Goal: Transaction & Acquisition: Download file/media

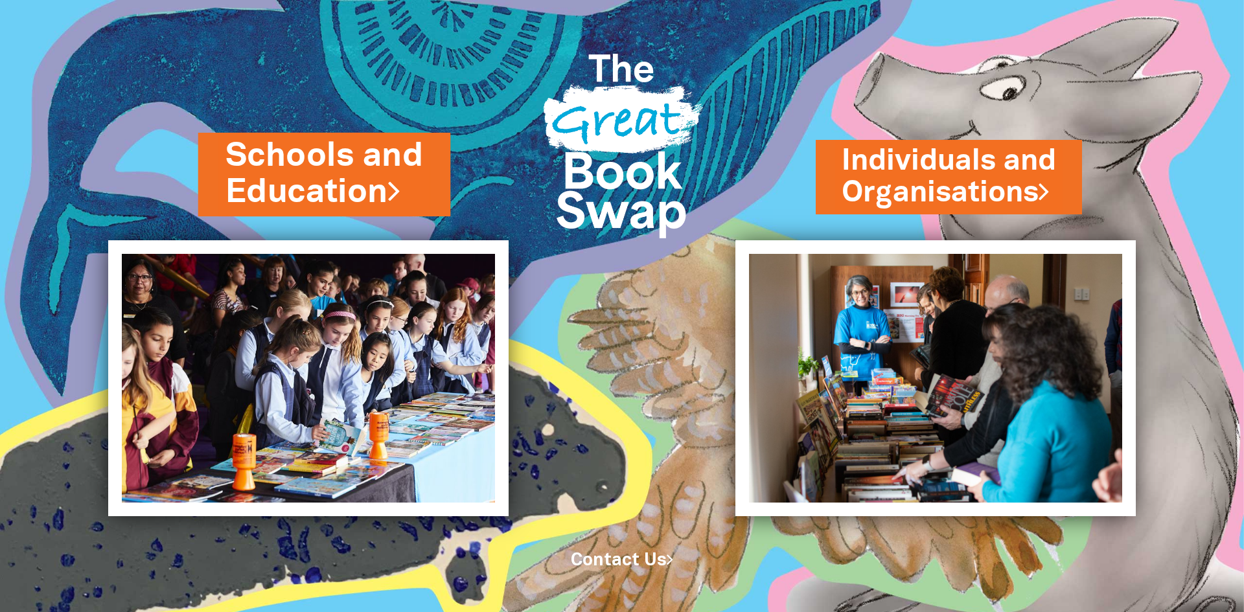
click at [291, 179] on link "Schools and Education" at bounding box center [324, 174] width 198 height 82
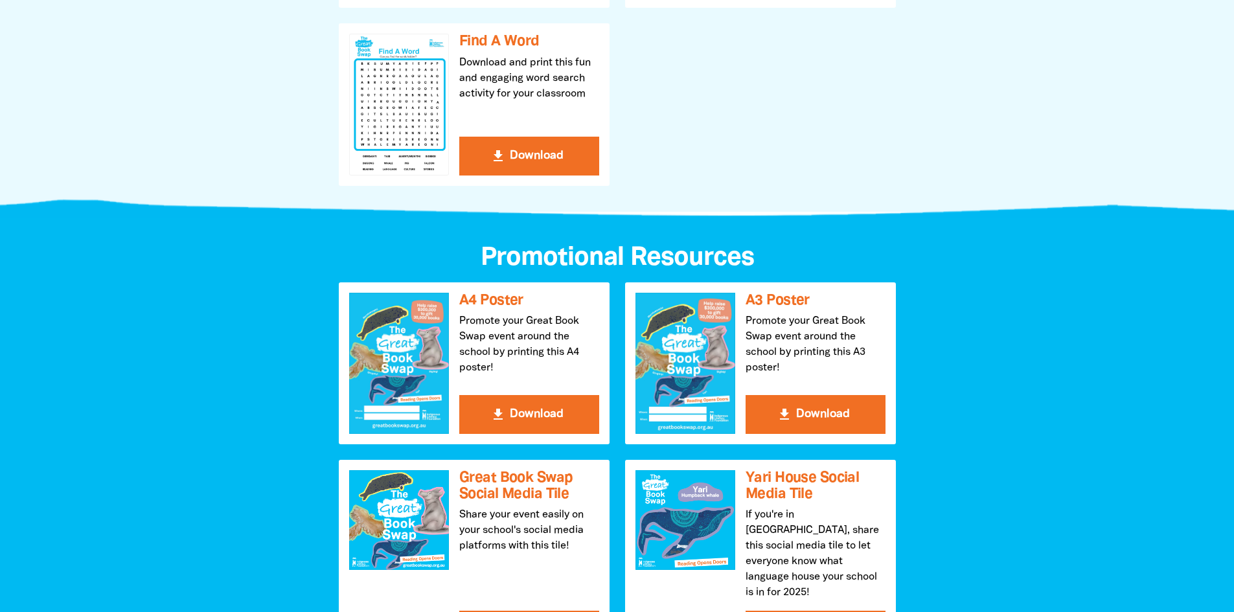
scroll to position [1231, 0]
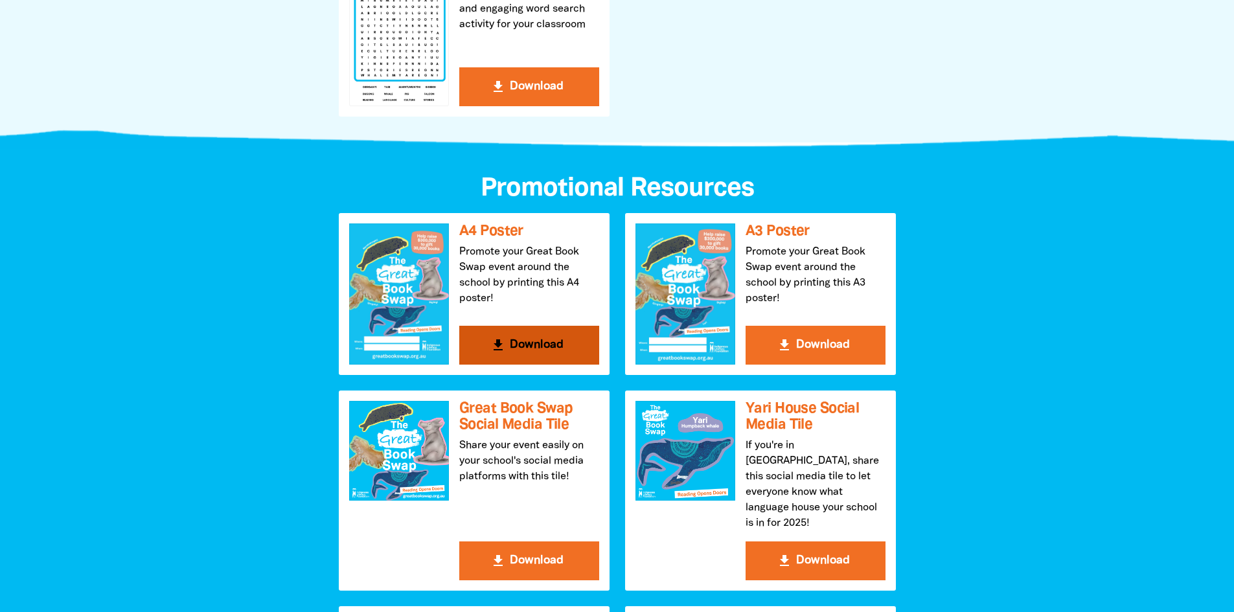
click at [515, 360] on button "get_app Download" at bounding box center [529, 345] width 140 height 39
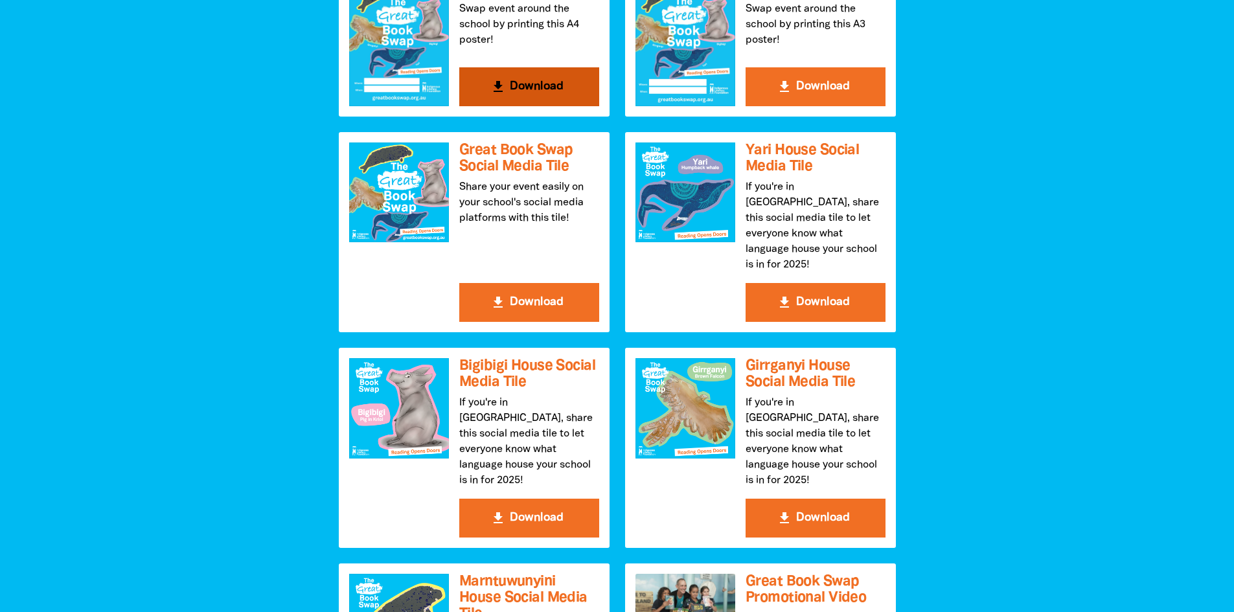
scroll to position [1490, 0]
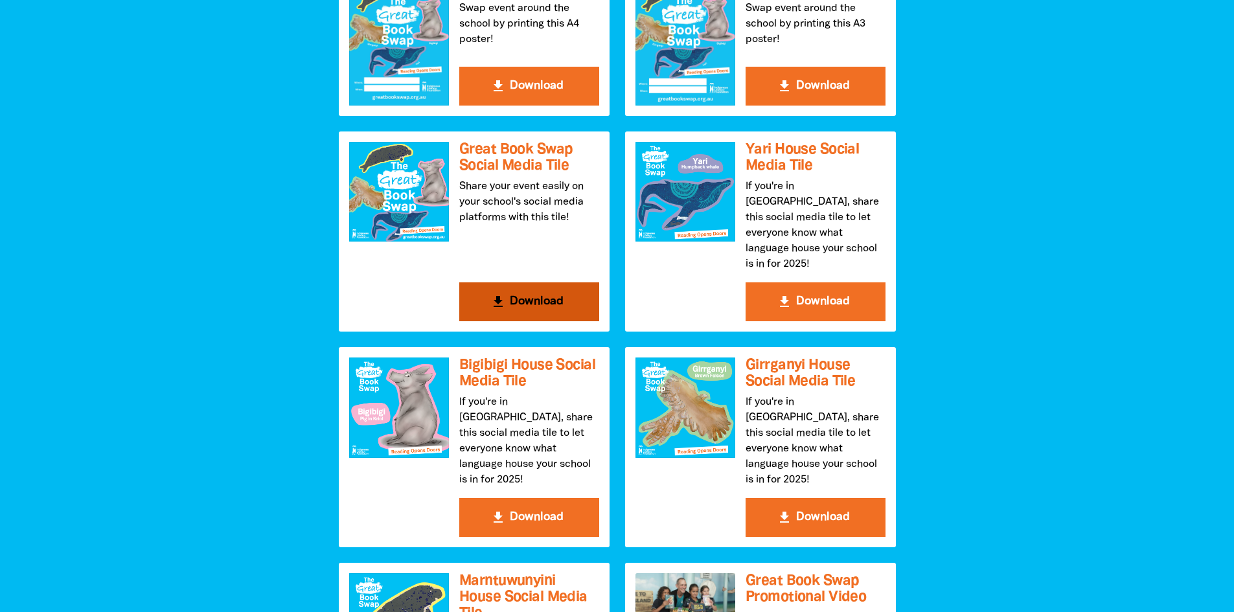
click at [527, 293] on button "get_app Download" at bounding box center [529, 301] width 140 height 39
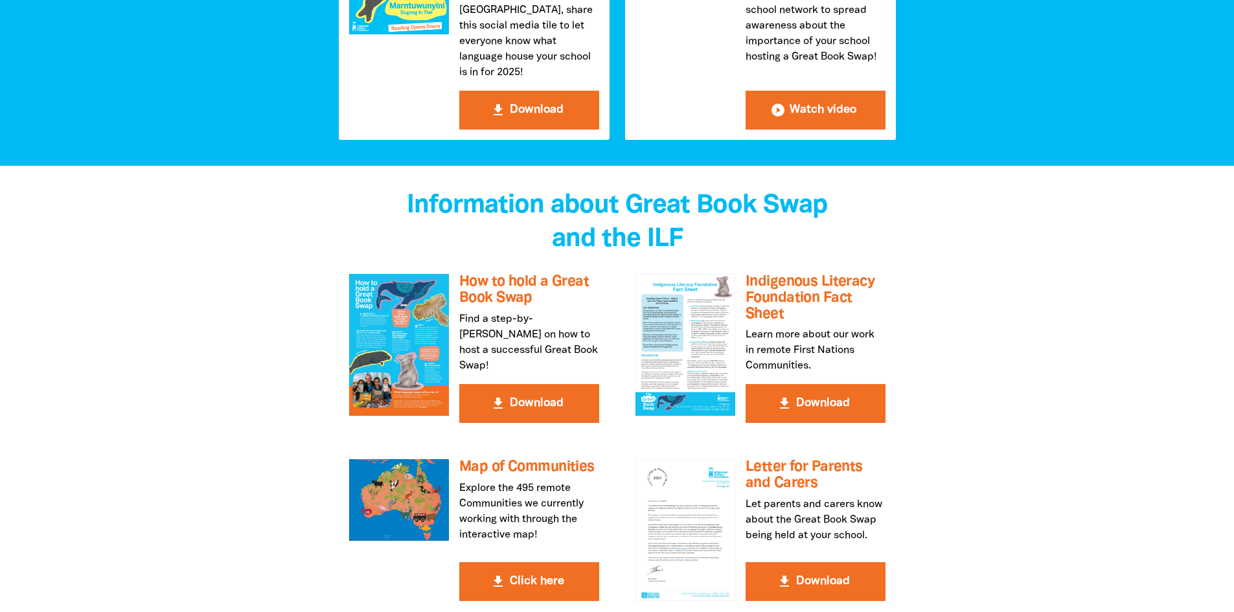
scroll to position [2138, 0]
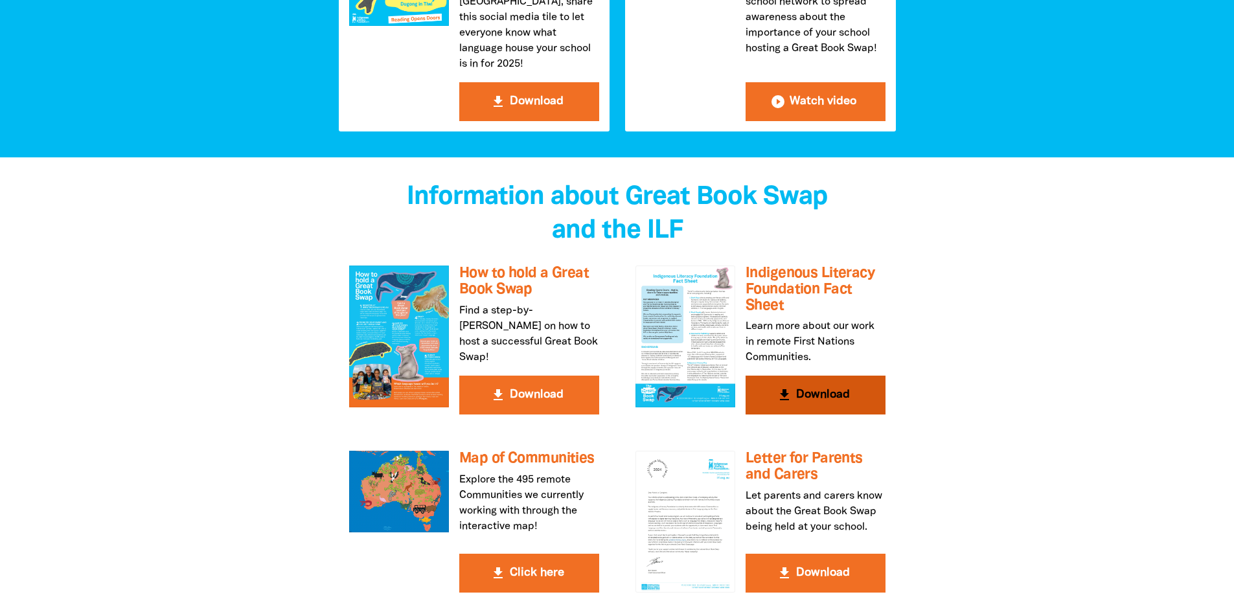
click at [823, 376] on button "get_app Download" at bounding box center [816, 395] width 140 height 39
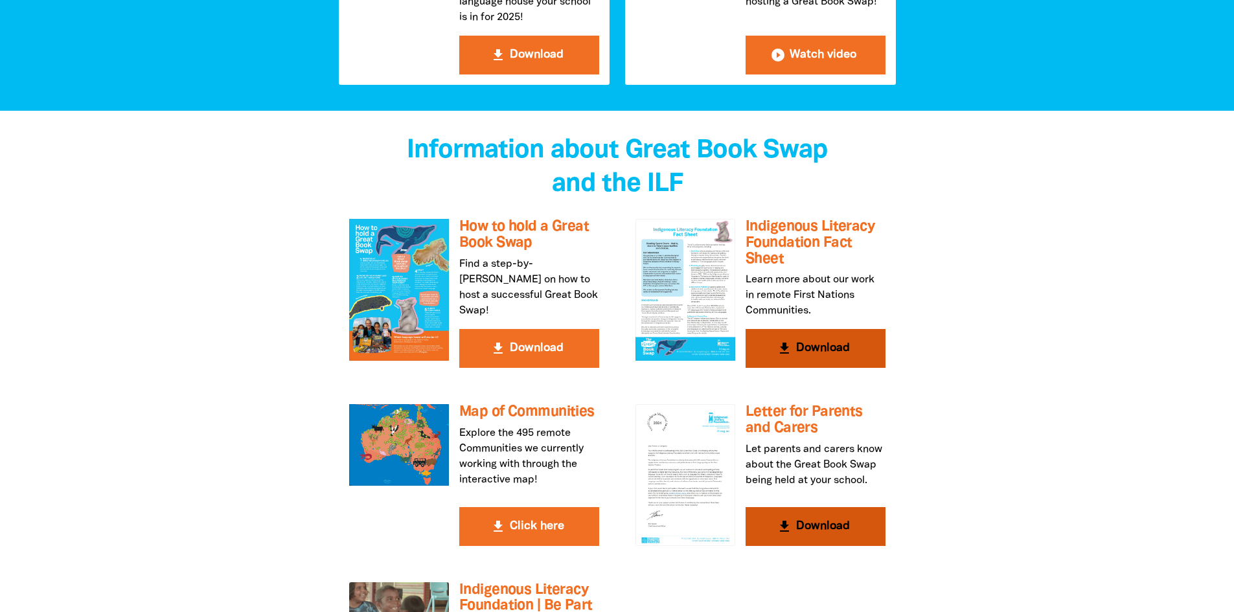
scroll to position [2332, 0]
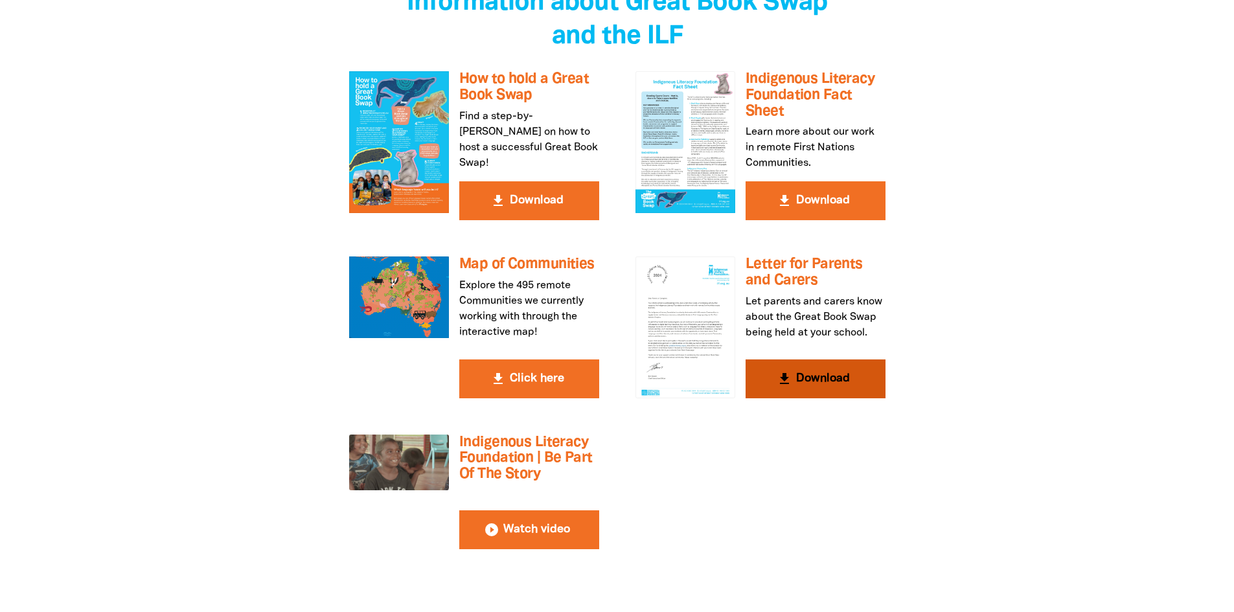
click at [814, 360] on button "get_app Download" at bounding box center [816, 379] width 140 height 39
